Goal: Check status: Check status

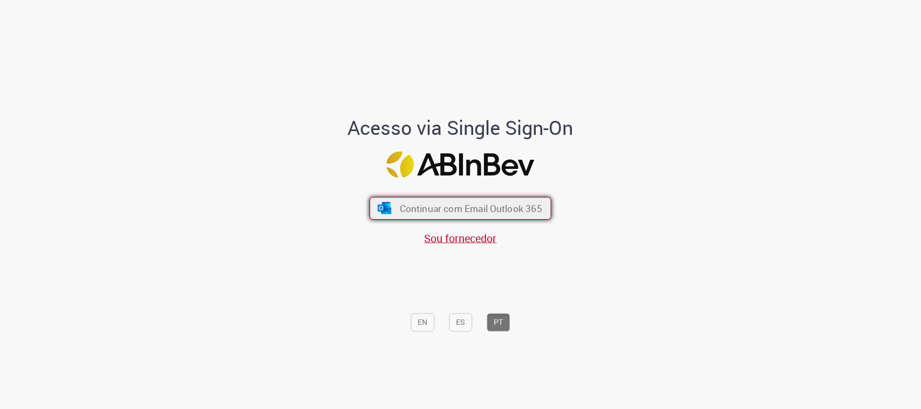
click at [487, 219] on button "Continuar com Email Outlook 365" at bounding box center [461, 208] width 182 height 23
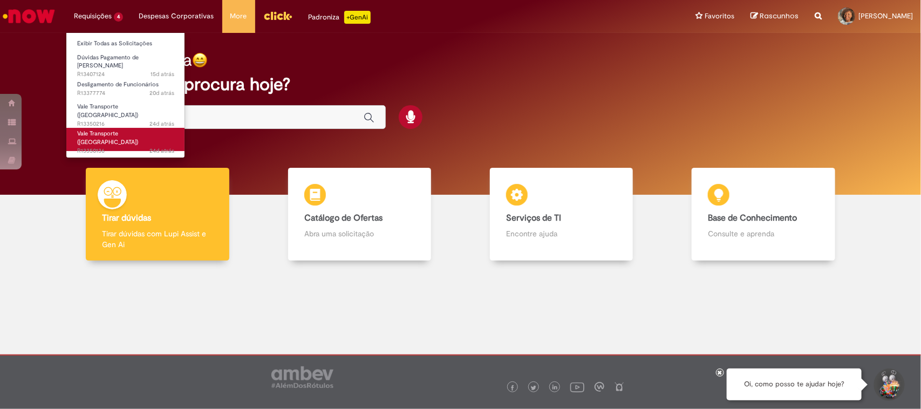
click at [136, 128] on link "Vale Transporte ([GEOGRAPHIC_DATA]) 24d atrás 24 dias atrás R13350136" at bounding box center [125, 139] width 119 height 23
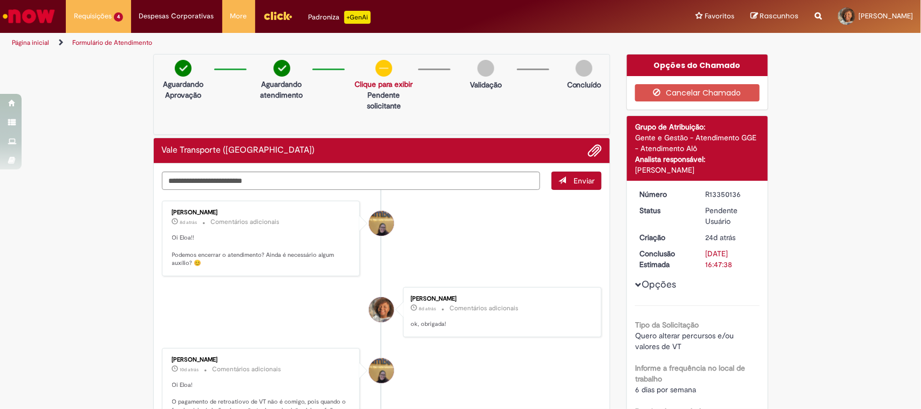
click at [355, 93] on p "Pendente solicitante" at bounding box center [384, 101] width 58 height 22
click at [352, 185] on textarea "Digite sua mensagem aqui..." at bounding box center [351, 181] width 379 height 19
type textarea "*"
type textarea "**********"
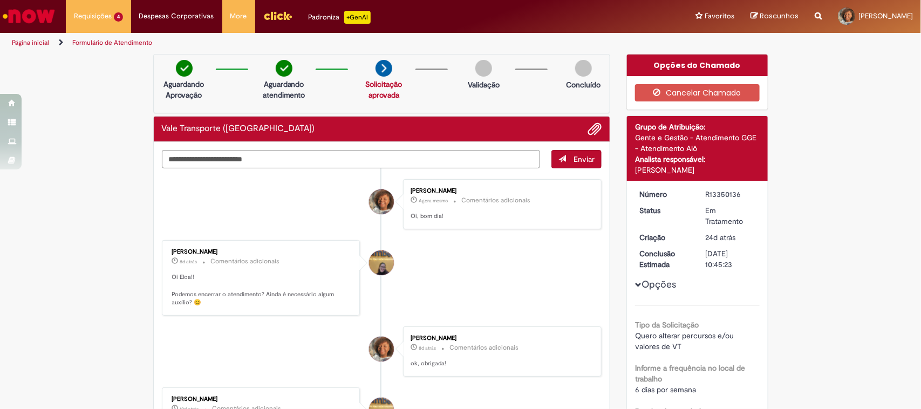
click at [212, 162] on textarea "Digite sua mensagem aqui..." at bounding box center [351, 159] width 379 height 19
click at [268, 163] on textarea "Digite sua mensagem aqui..." at bounding box center [351, 159] width 379 height 19
type textarea "*"
type textarea "**********"
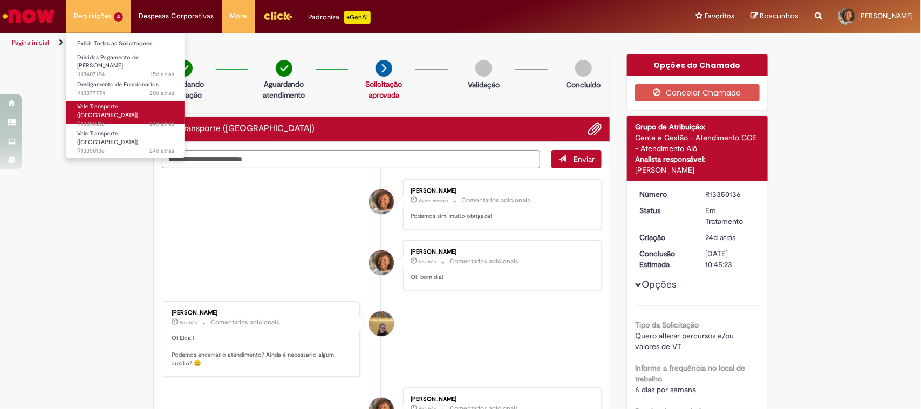
click at [122, 101] on link "Vale Transporte ([GEOGRAPHIC_DATA]) 24d atrás 24 dias atrás R13350216" at bounding box center [125, 112] width 119 height 23
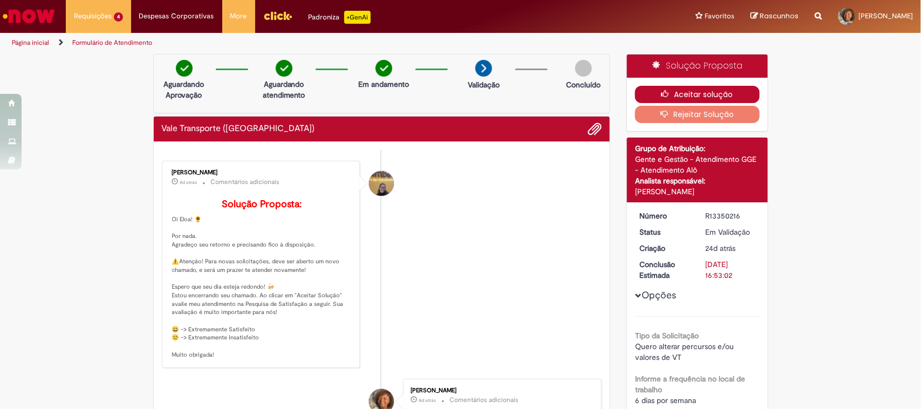
click at [691, 93] on button "Aceitar solução" at bounding box center [697, 94] width 125 height 17
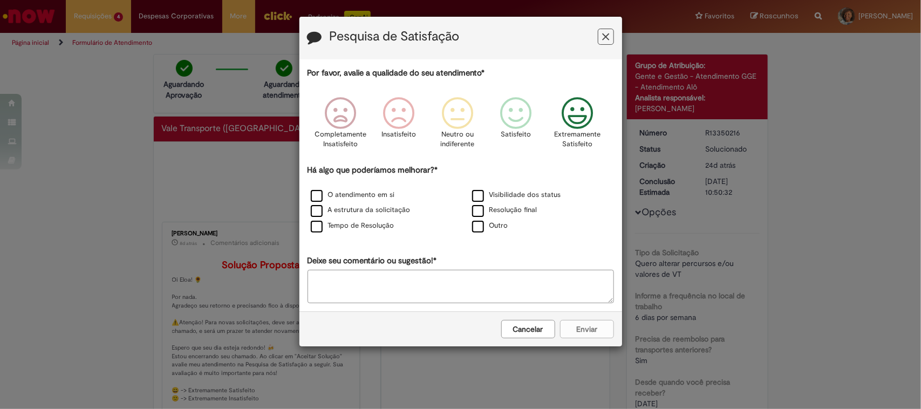
click at [576, 122] on icon "Feedback" at bounding box center [577, 113] width 40 height 32
click at [381, 201] on div "O atendimento em si" at bounding box center [380, 195] width 159 height 13
click at [311, 197] on label "O atendimento em si" at bounding box center [353, 195] width 84 height 10
click at [586, 319] on div "Cancelar Enviar" at bounding box center [461, 328] width 323 height 35
click at [603, 343] on div "Cancelar Enviar" at bounding box center [461, 328] width 323 height 35
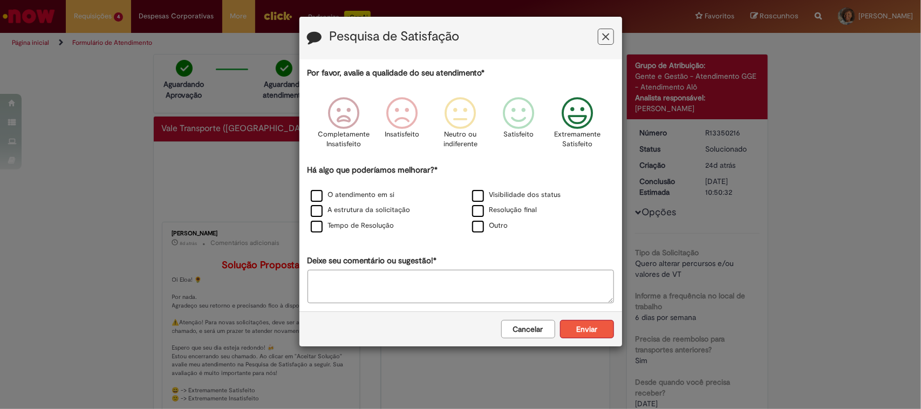
click at [602, 331] on button "Enviar" at bounding box center [587, 329] width 54 height 18
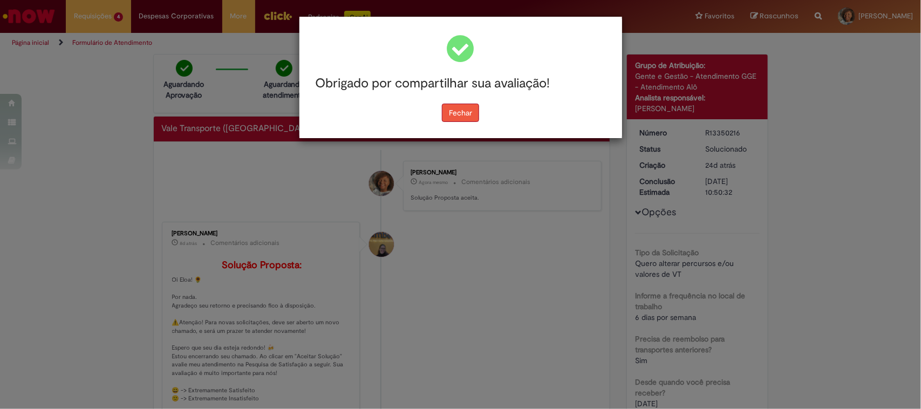
click at [459, 105] on button "Fechar" at bounding box center [460, 113] width 37 height 18
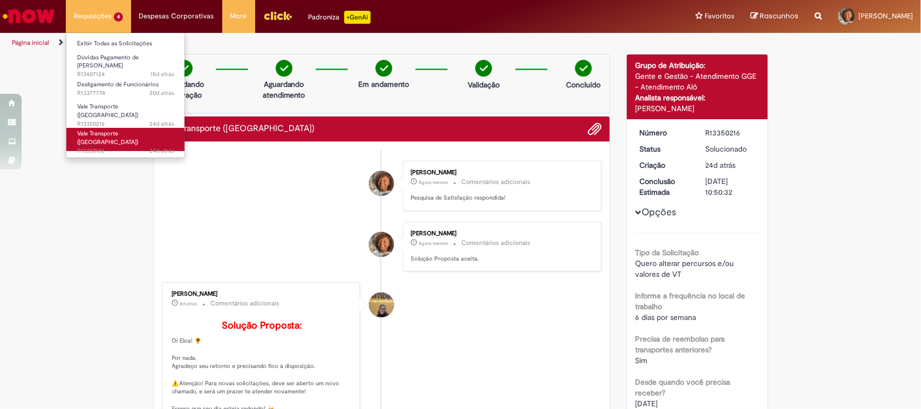
click at [108, 130] on span "Vale Transporte ([GEOGRAPHIC_DATA])" at bounding box center [107, 138] width 61 height 17
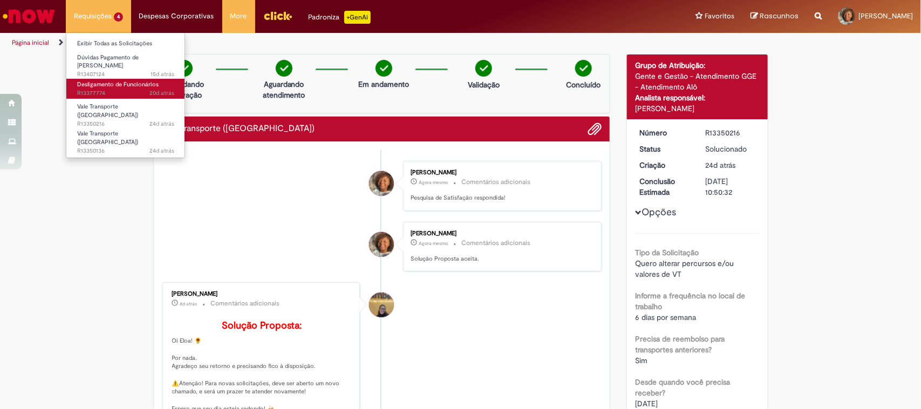
click at [109, 80] on span "Desligamento de Funcionários" at bounding box center [118, 84] width 82 height 8
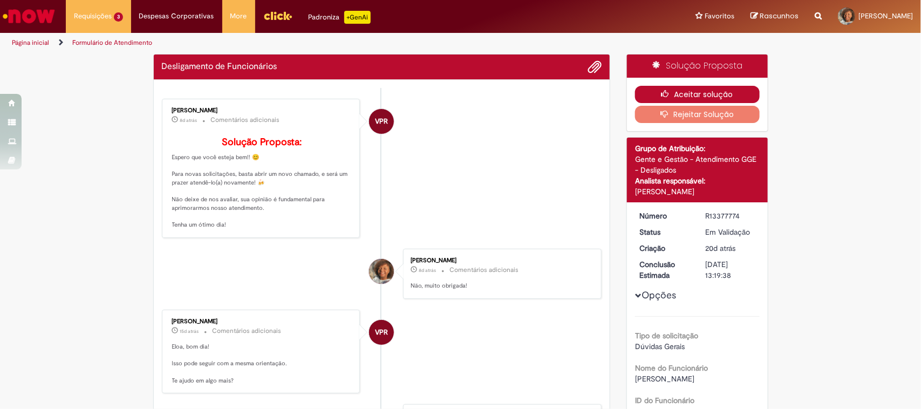
click at [680, 92] on button "Aceitar solução" at bounding box center [697, 94] width 125 height 17
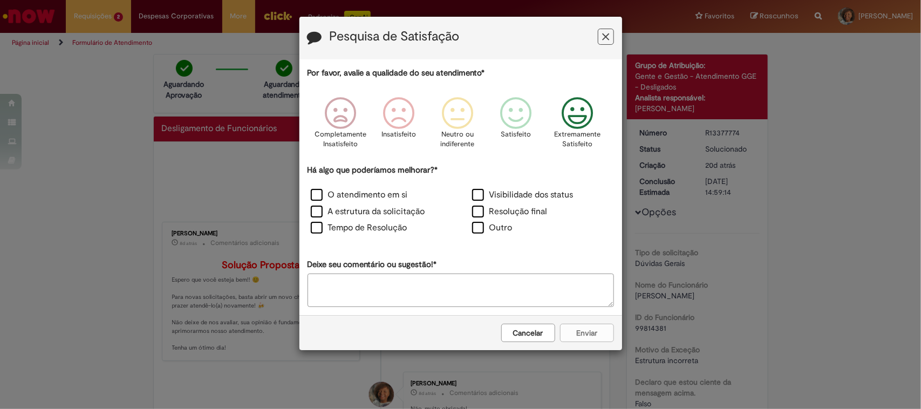
click at [581, 107] on icon "Feedback" at bounding box center [577, 113] width 40 height 32
click at [399, 197] on label "O atendimento em si" at bounding box center [359, 195] width 97 height 12
click at [374, 213] on label "A estrutura da solicitação" at bounding box center [368, 212] width 114 height 12
click at [371, 236] on div "Tempo de Resolução" at bounding box center [380, 229] width 159 height 15
click at [377, 225] on label "Tempo de Resolução" at bounding box center [359, 228] width 97 height 12
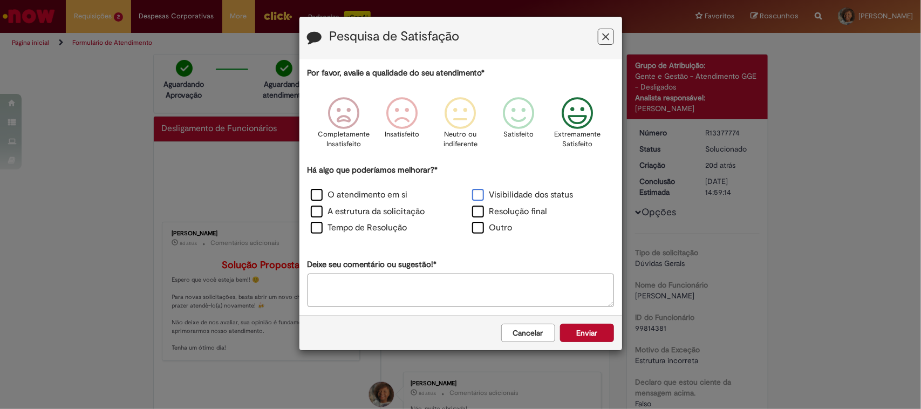
click at [528, 192] on label "Visibilidade dos status" at bounding box center [522, 195] width 101 height 12
click at [520, 211] on label "Resolução final" at bounding box center [510, 212] width 76 height 12
click at [595, 328] on button "Enviar" at bounding box center [587, 333] width 54 height 18
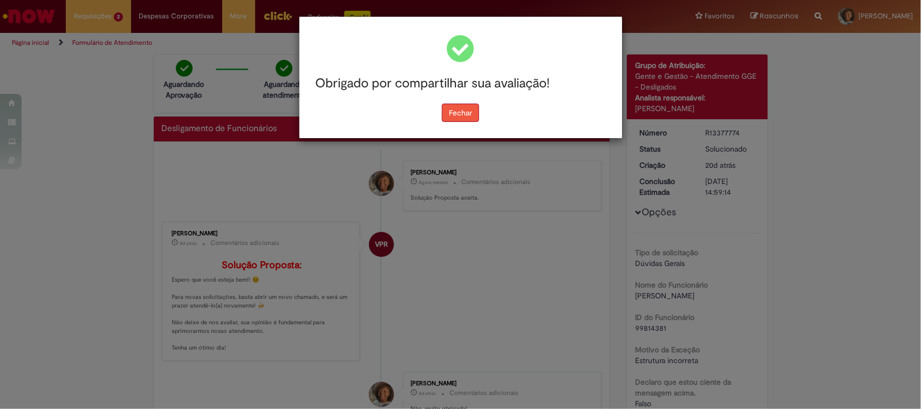
click at [467, 105] on button "Fechar" at bounding box center [460, 113] width 37 height 18
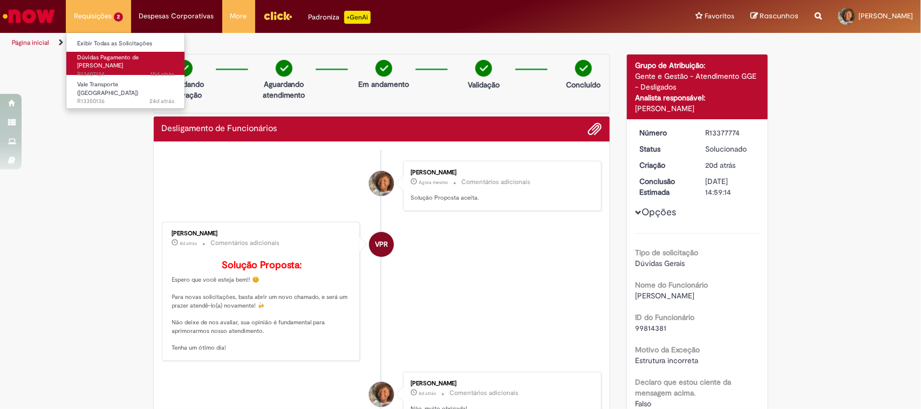
click at [109, 56] on span "Dúvidas Pagamento de [PERSON_NAME]" at bounding box center [108, 61] width 62 height 17
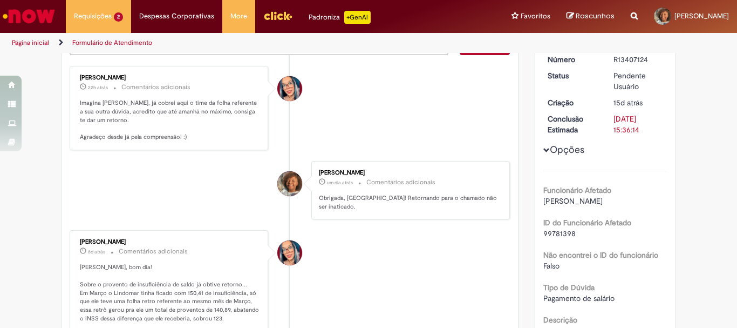
scroll to position [27, 0]
